Goal: Task Accomplishment & Management: Manage account settings

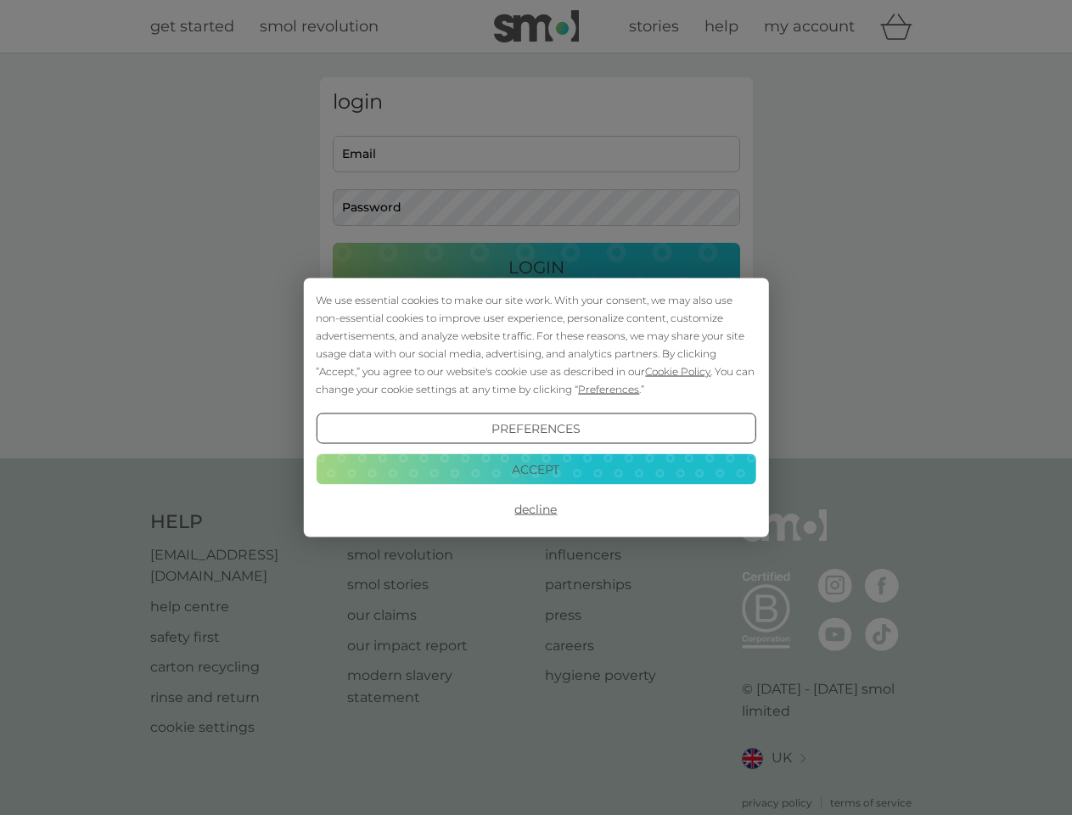
click at [678, 371] on span "Cookie Policy" at bounding box center [677, 371] width 65 height 13
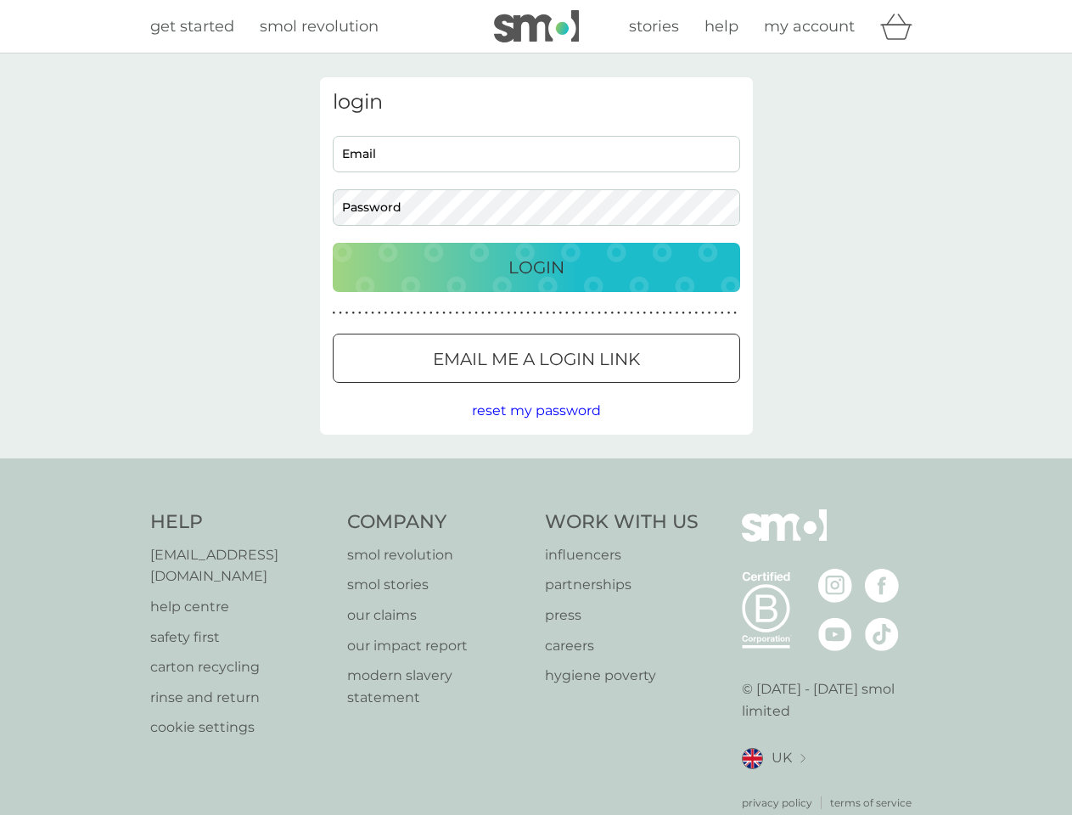
click at [607, 389] on div "login Email Password Login ● ● ● ● ● ● ● ● ● ● ● ● ● ● ● ● ● ● ● ● ● ● ● ● ● ● …" at bounding box center [536, 255] width 433 height 357
click at [536, 429] on div "login Email Password Login ● ● ● ● ● ● ● ● ● ● ● ● ● ● ● ● ● ● ● ● ● ● ● ● ● ● …" at bounding box center [536, 255] width 433 height 357
click at [536, 509] on div "Help [EMAIL_ADDRESS][DOMAIN_NAME] help centre safety first carton recycling rin…" at bounding box center [536, 659] width 773 height 301
click at [536, 469] on div "Help [EMAIL_ADDRESS][DOMAIN_NAME] help centre safety first carton recycling rin…" at bounding box center [536, 660] width 1072 height 403
